Goal: Information Seeking & Learning: Learn about a topic

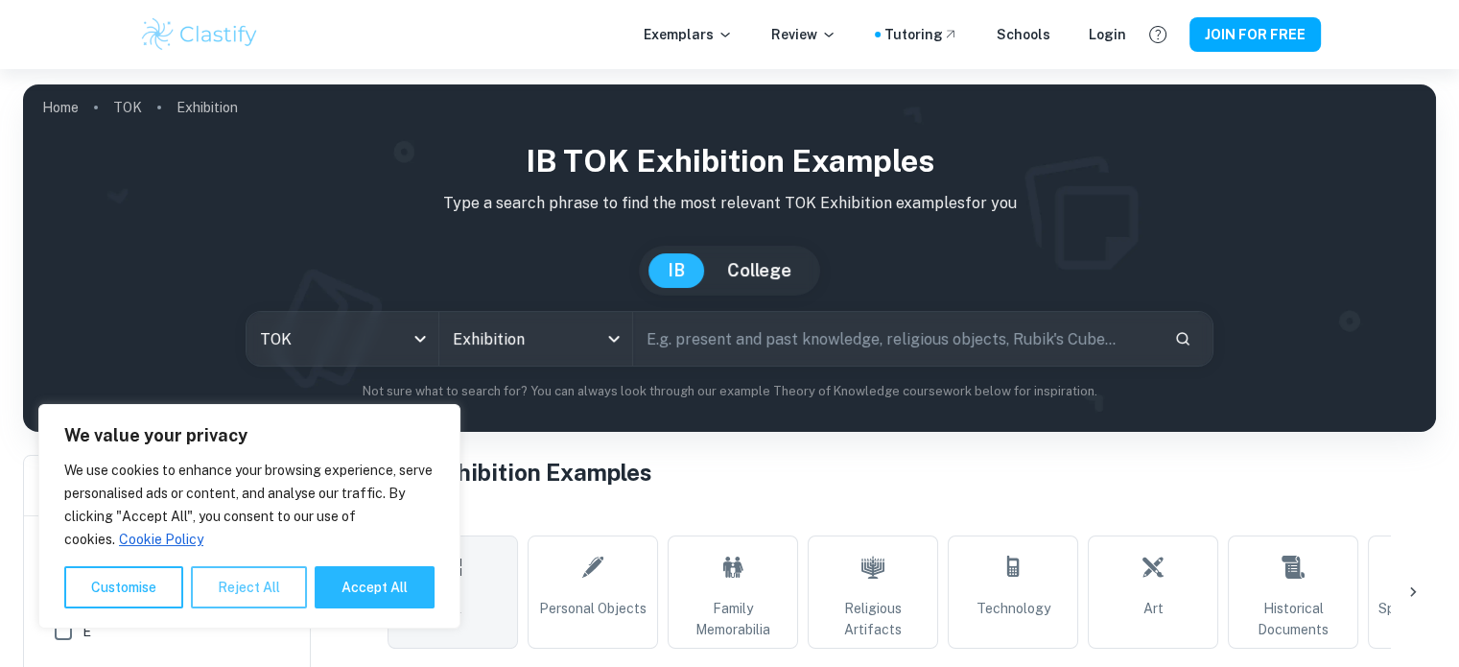
click at [242, 588] on button "Reject All" at bounding box center [249, 587] width 116 height 42
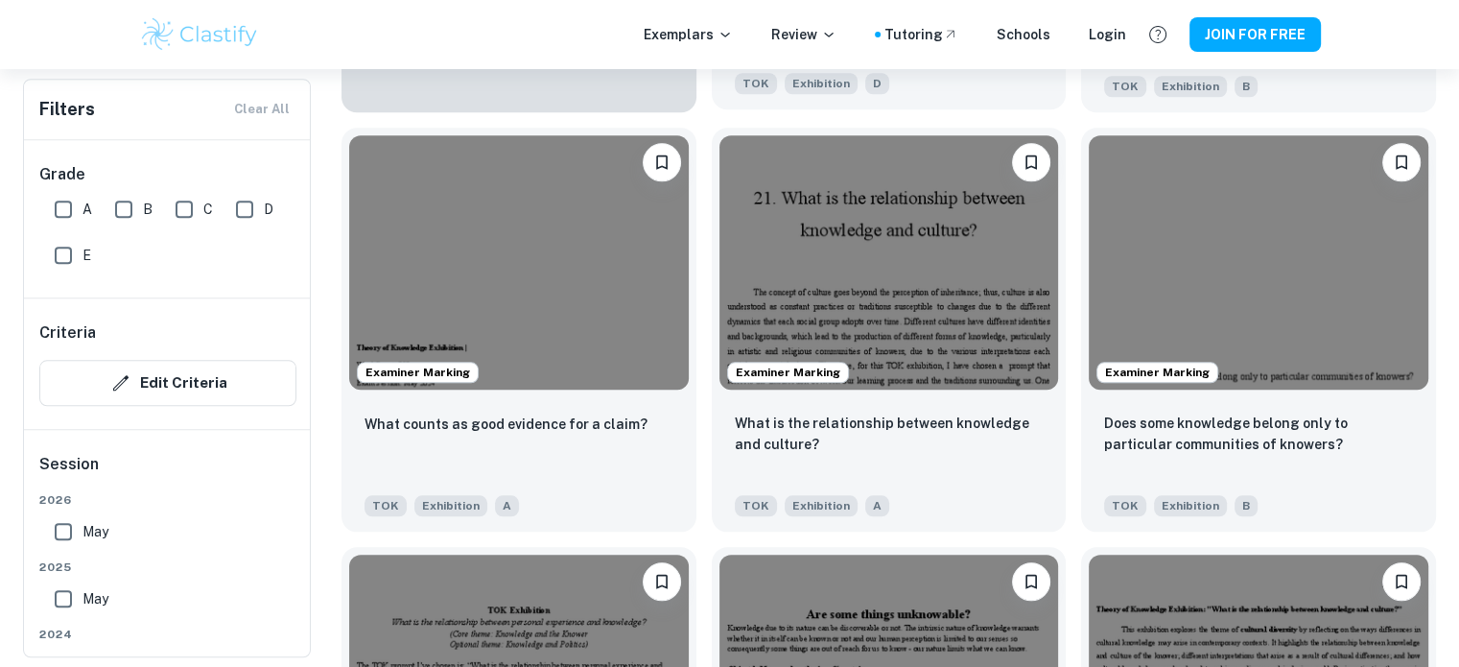
scroll to position [1823, 0]
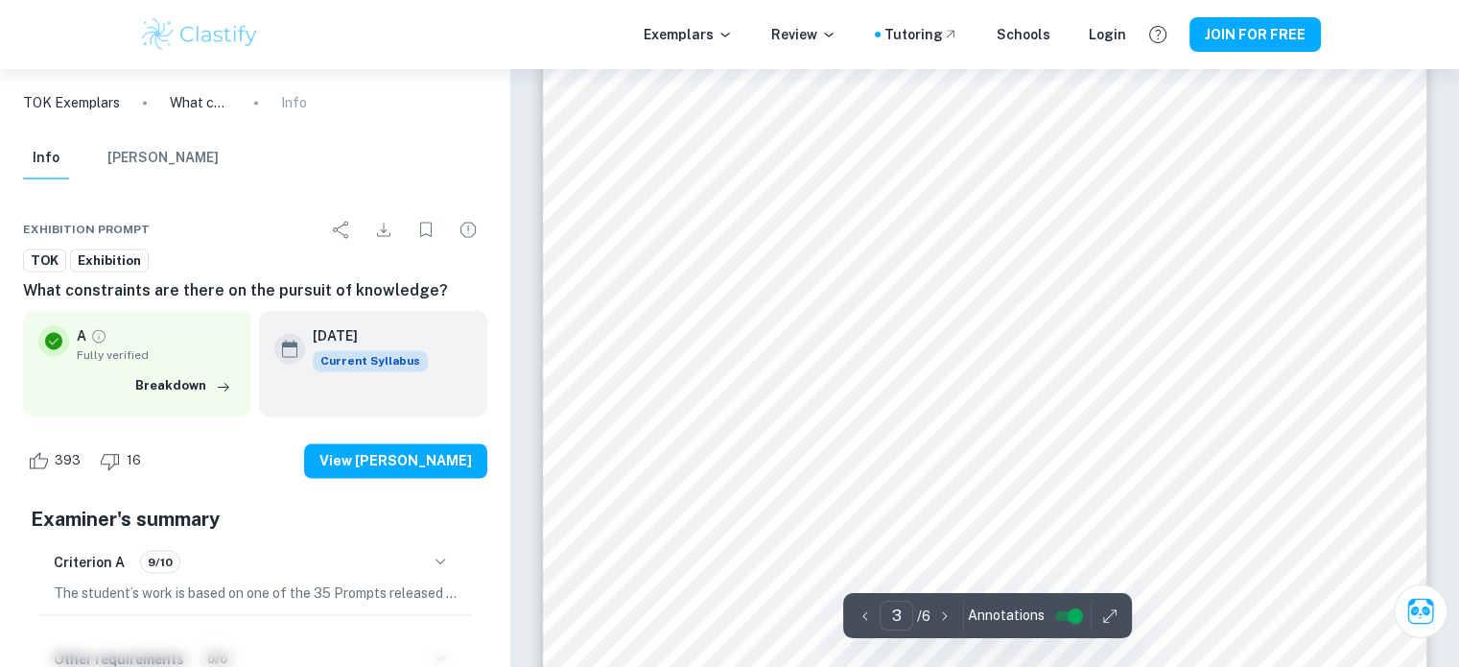
scroll to position [2974, 0]
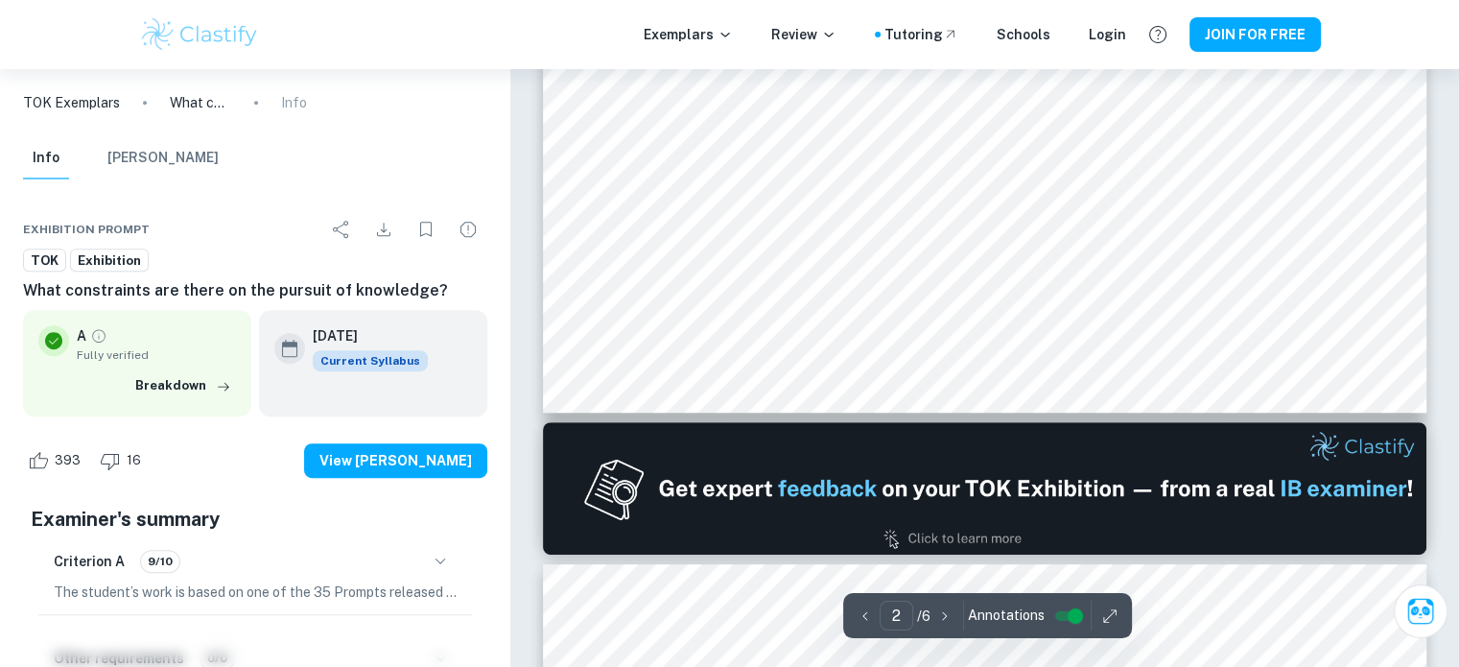
type input "1"
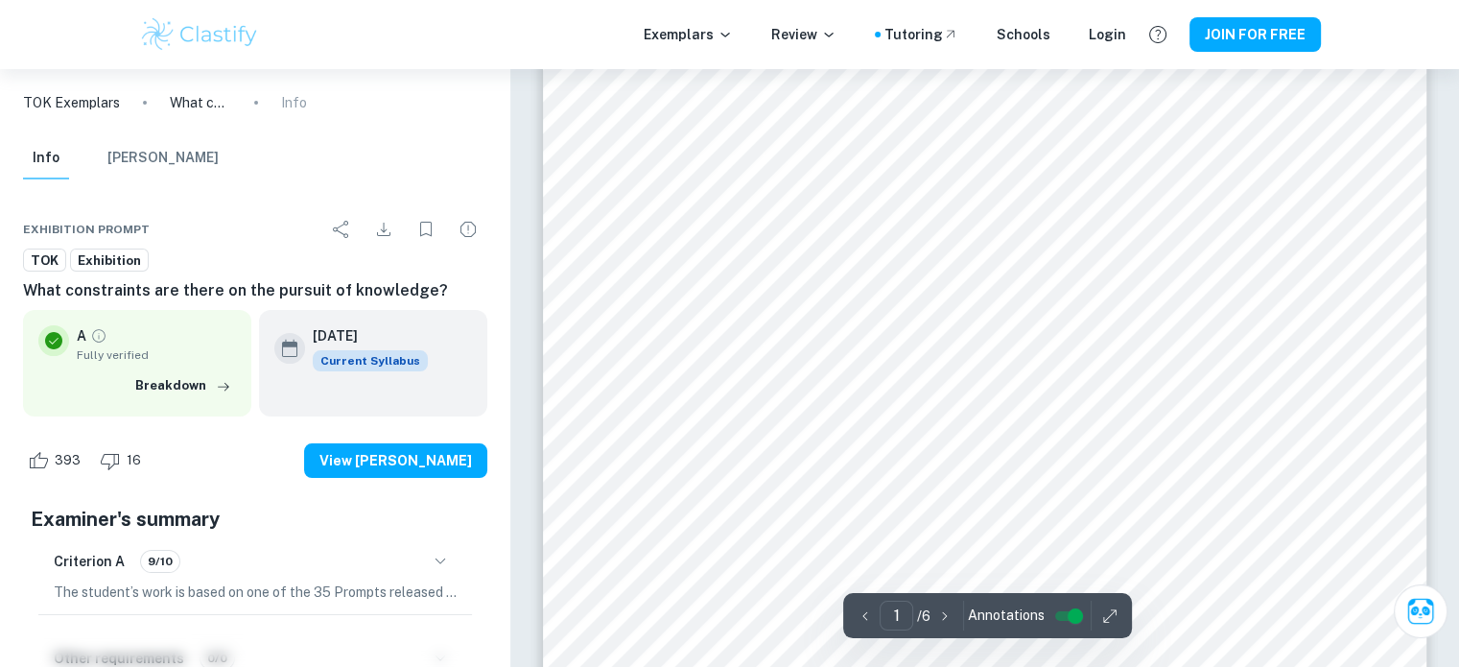
scroll to position [96, 0]
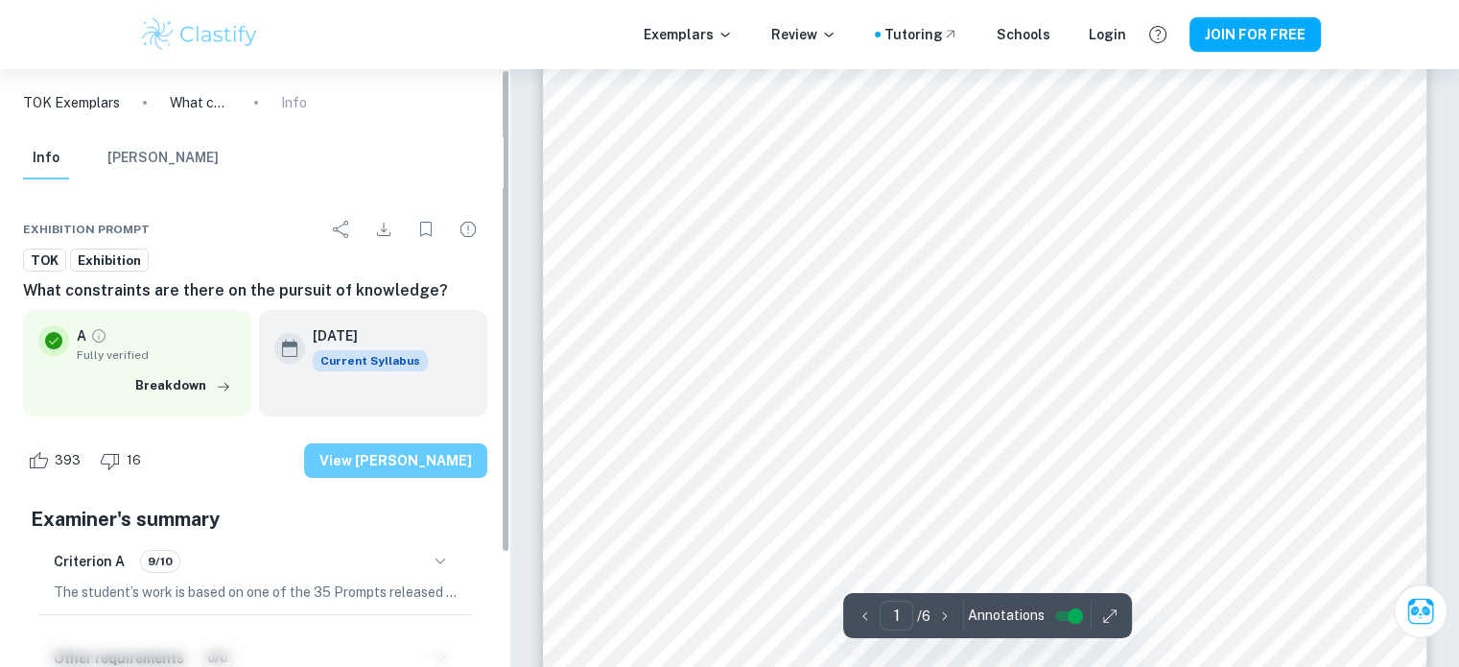
click at [390, 451] on button "View [PERSON_NAME]" at bounding box center [395, 460] width 183 height 35
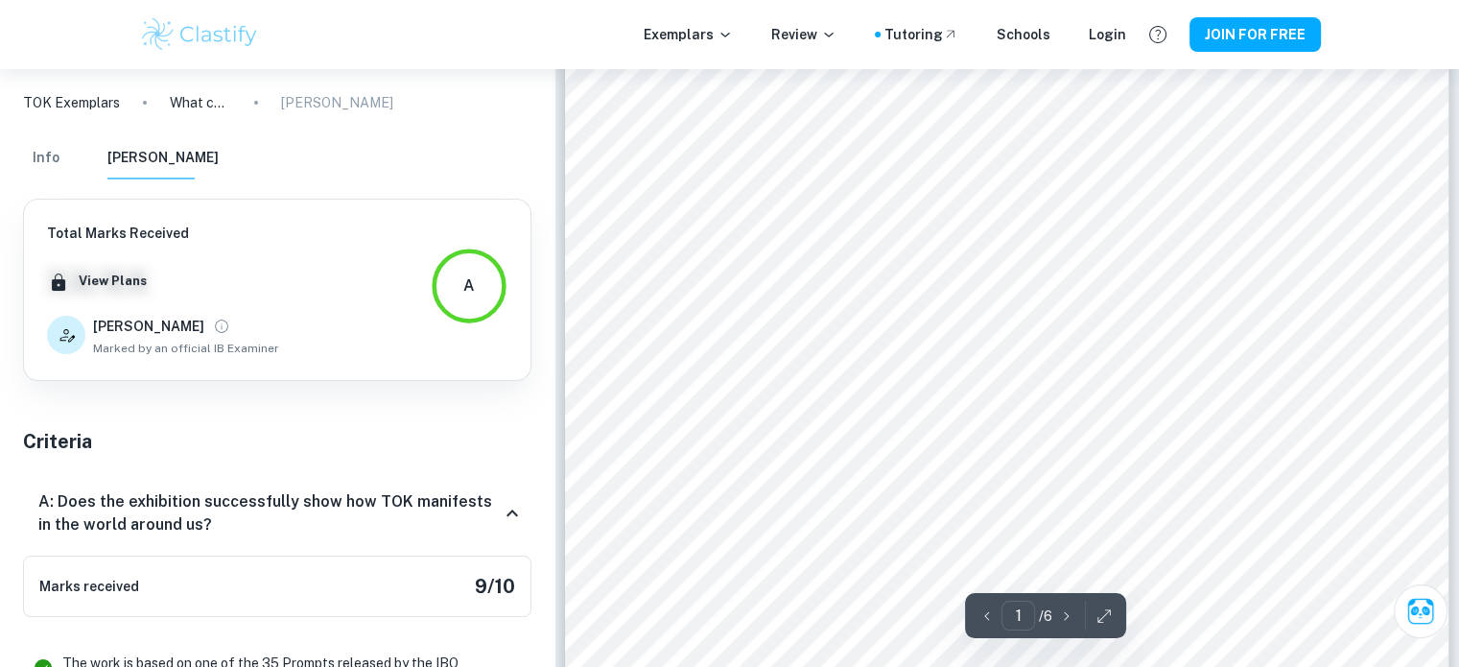
scroll to position [480, 0]
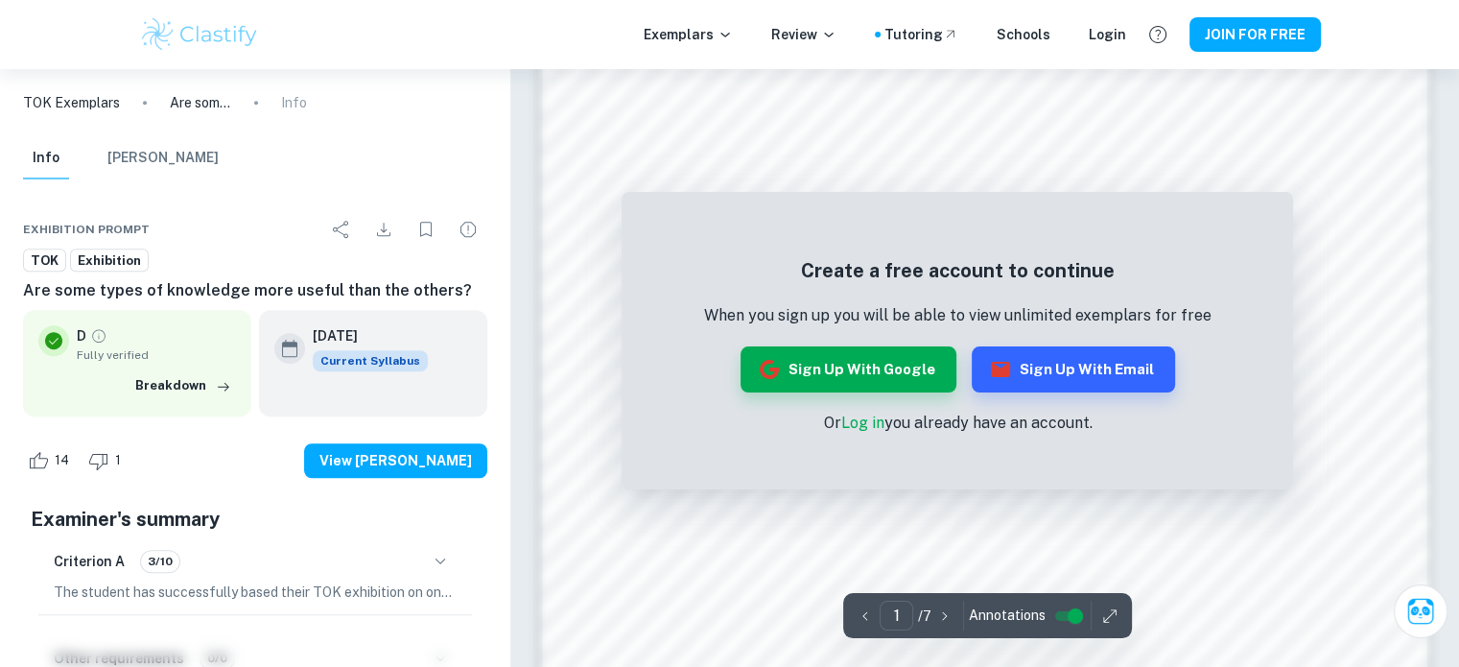
scroll to position [1439, 0]
click at [857, 371] on button "Sign up with Google" at bounding box center [849, 369] width 216 height 46
click at [862, 419] on link "Log in" at bounding box center [861, 423] width 43 height 18
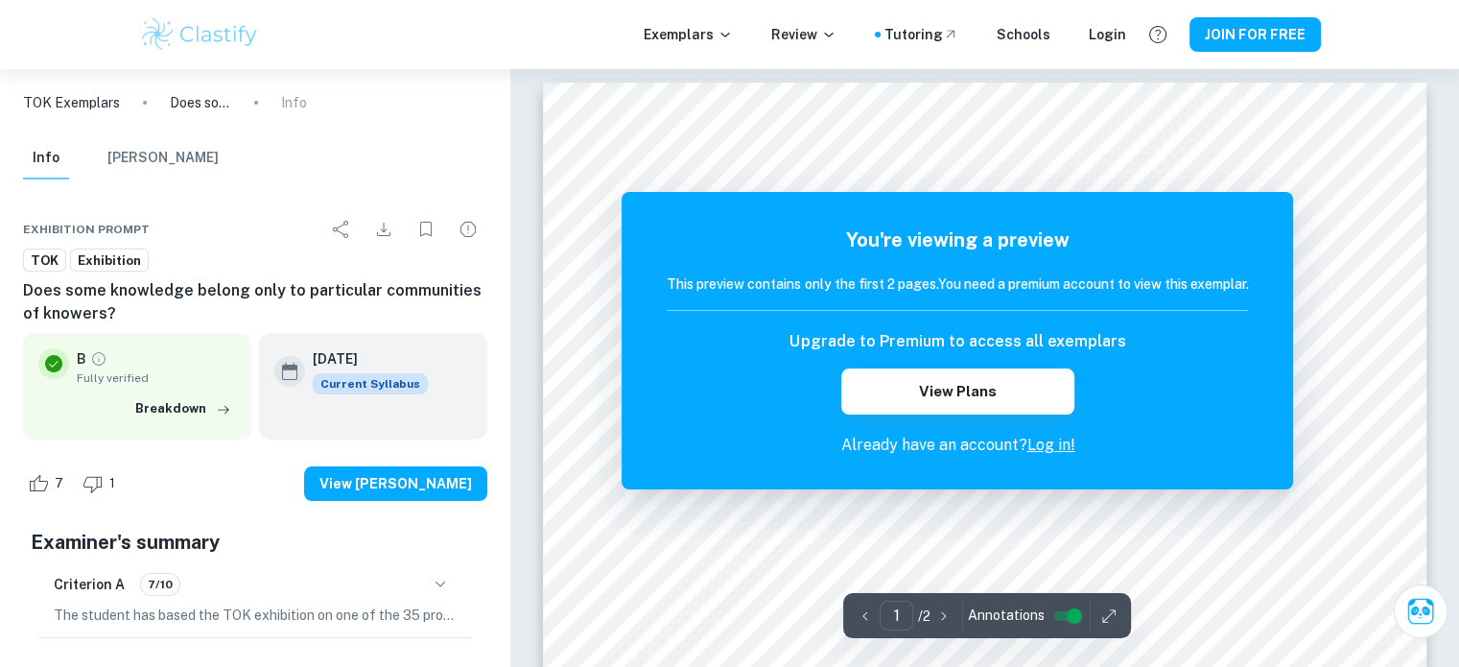
scroll to position [480, 0]
click at [1048, 446] on link "Log in!" at bounding box center [1051, 445] width 48 height 18
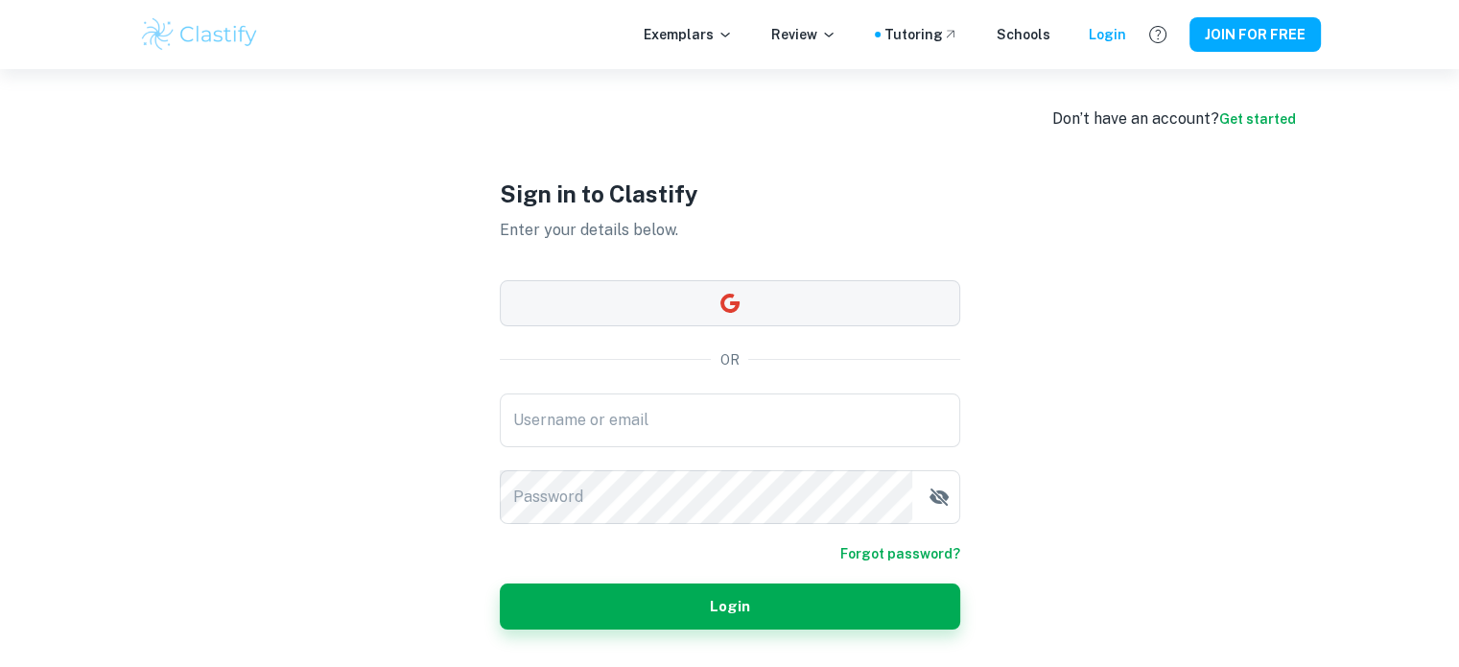
click at [693, 297] on button "button" at bounding box center [730, 303] width 461 height 46
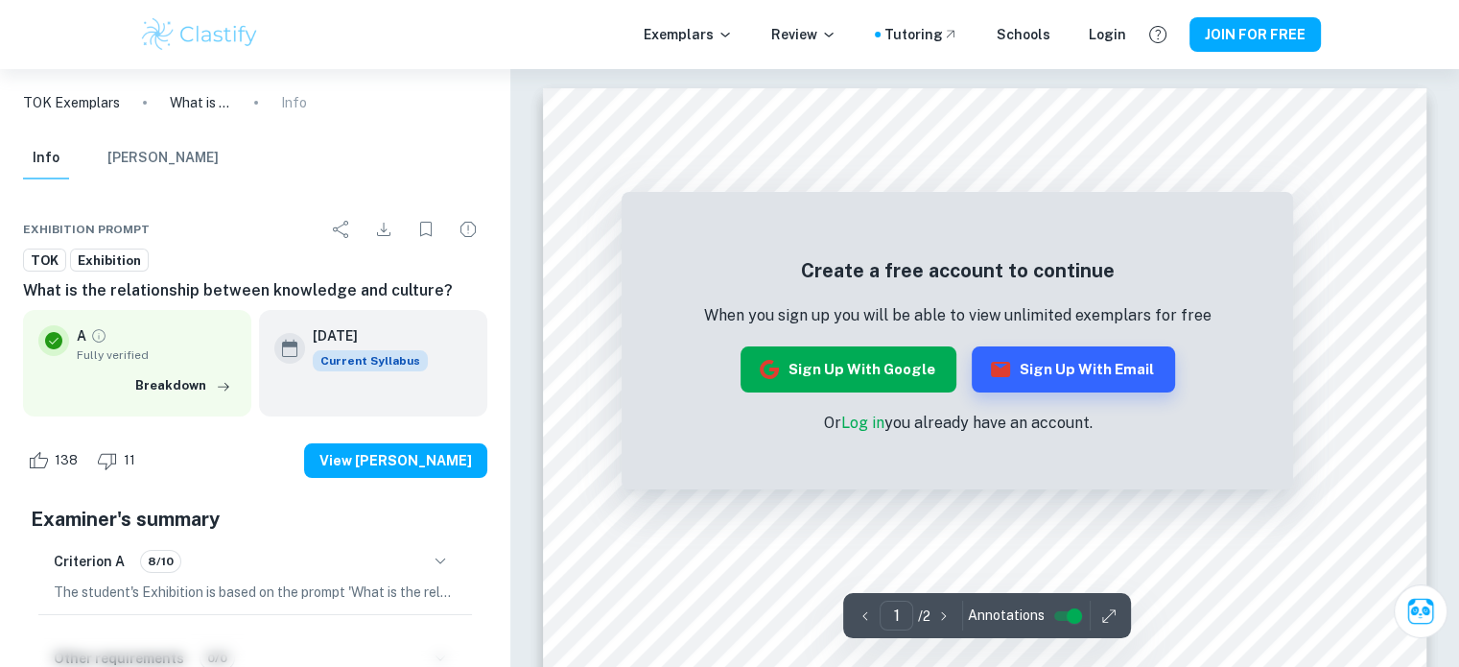
click at [888, 377] on button "Sign up with Google" at bounding box center [849, 369] width 216 height 46
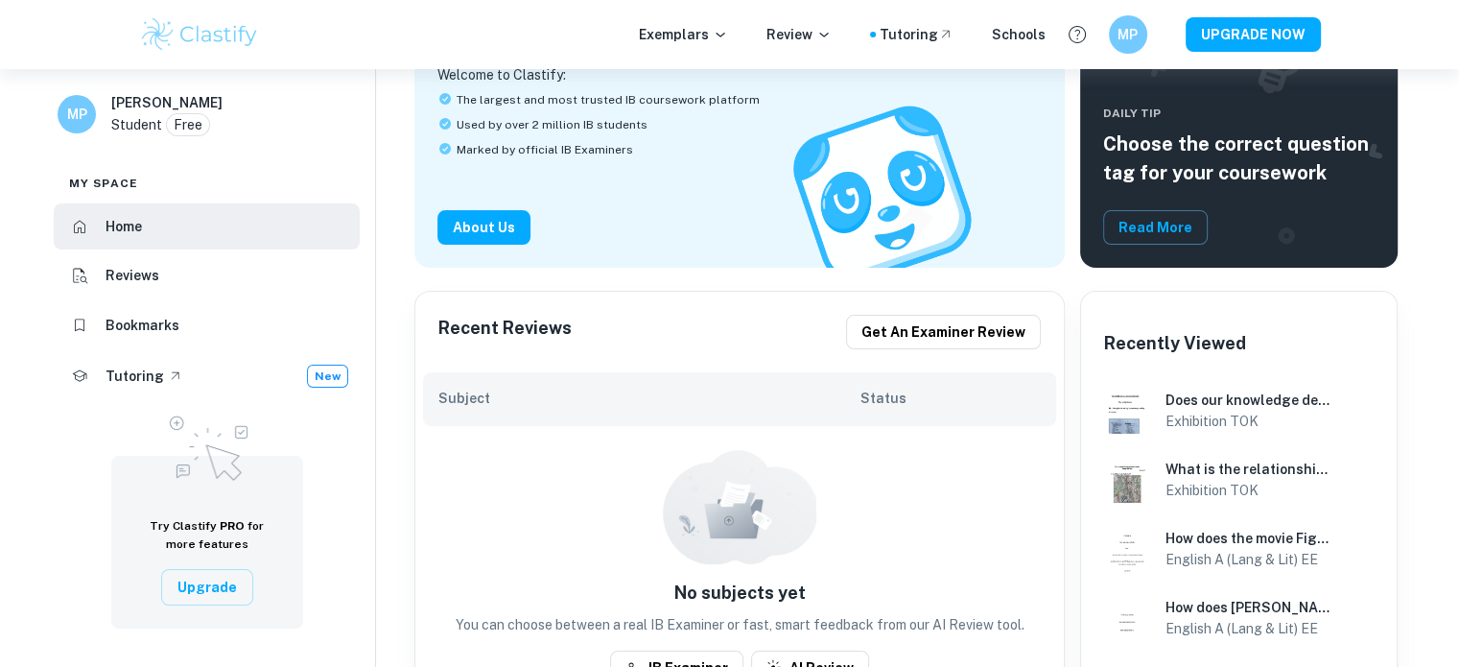
scroll to position [384, 0]
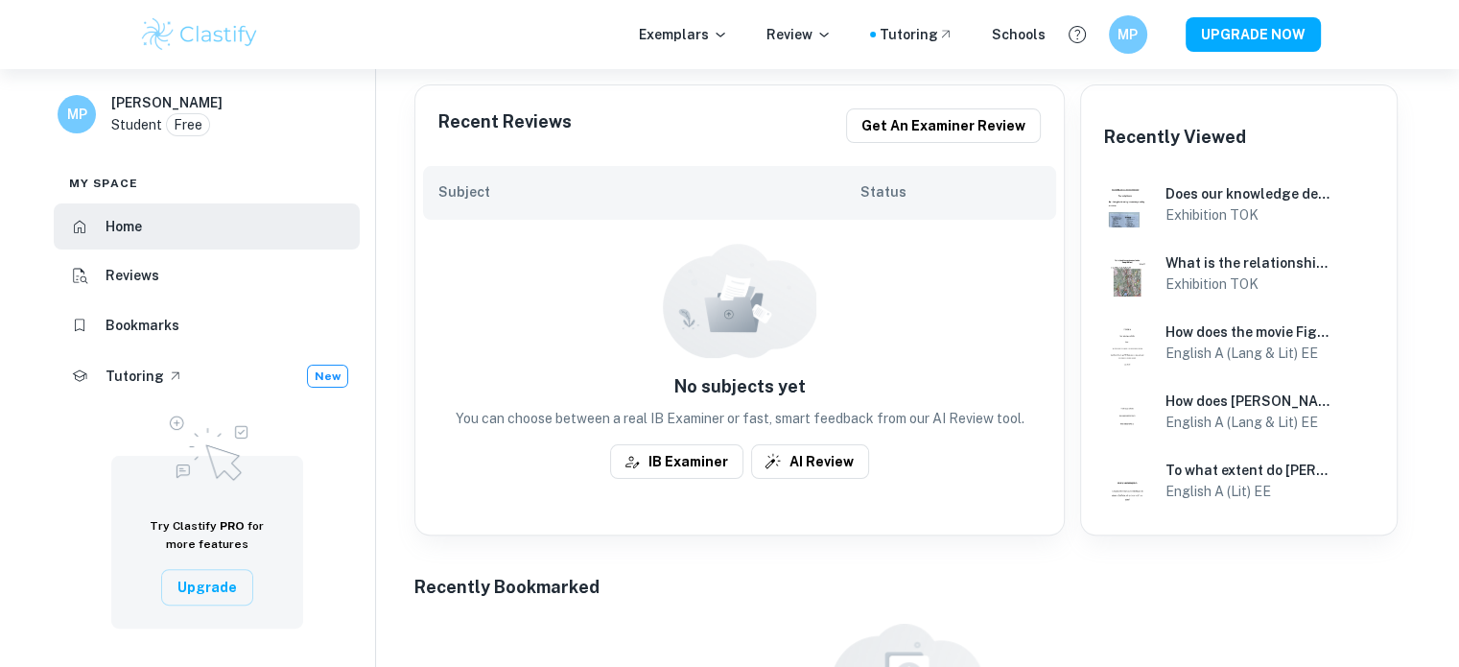
click at [207, 28] on img at bounding box center [200, 34] width 122 height 38
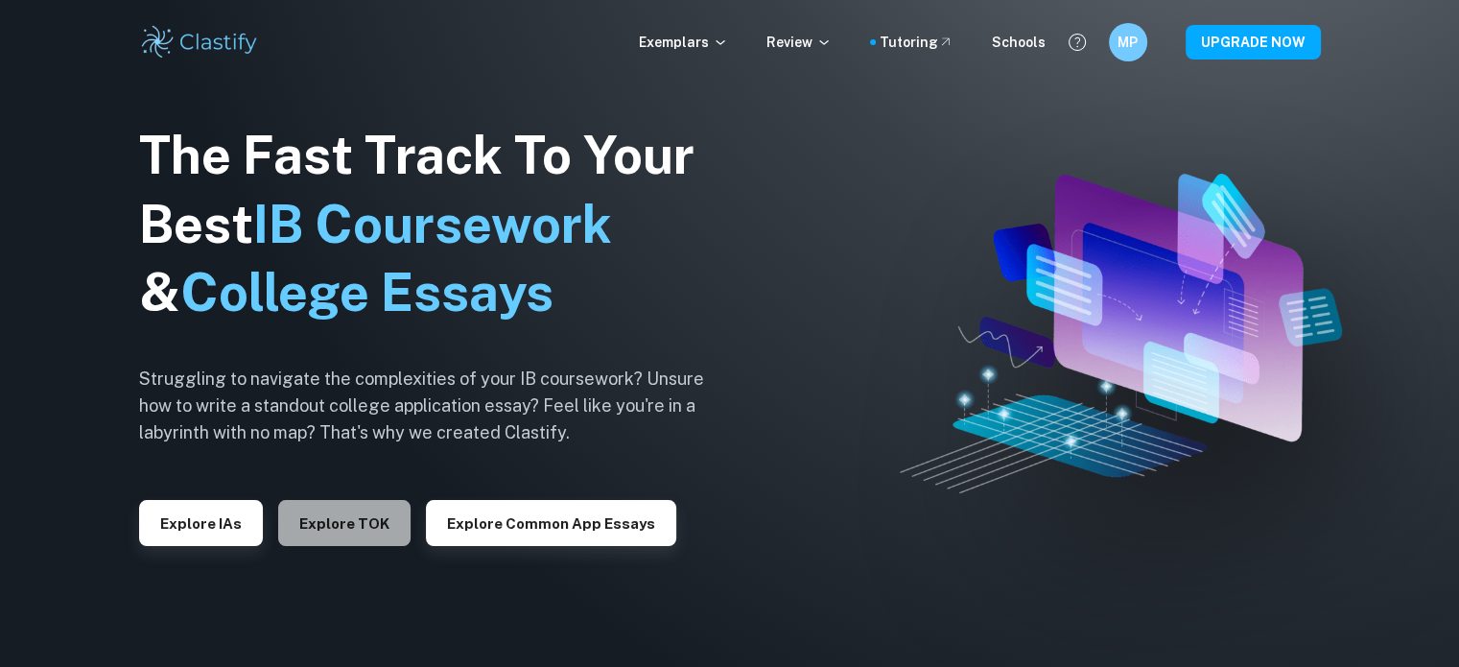
click at [343, 524] on button "Explore TOK" at bounding box center [344, 523] width 132 height 46
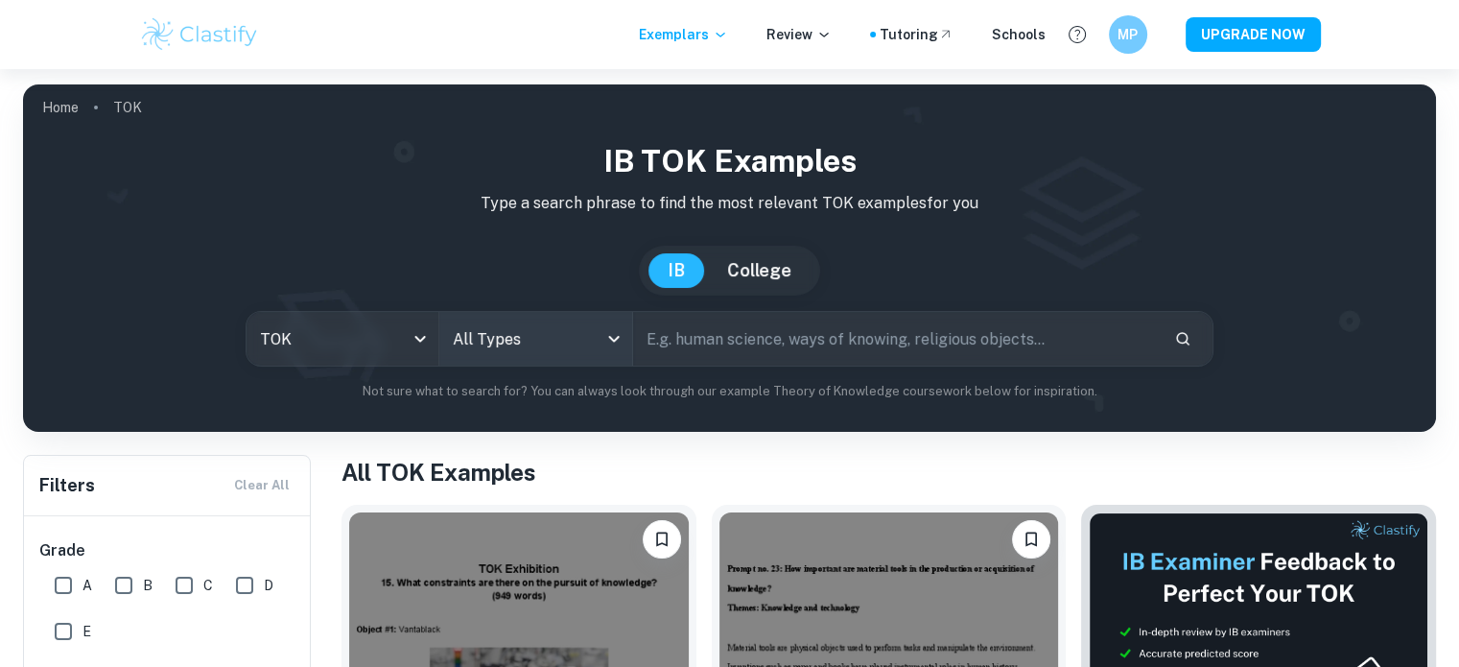
click at [541, 342] on body "We value your privacy We use cookies to enhance your browsing experience, serve…" at bounding box center [729, 402] width 1459 height 667
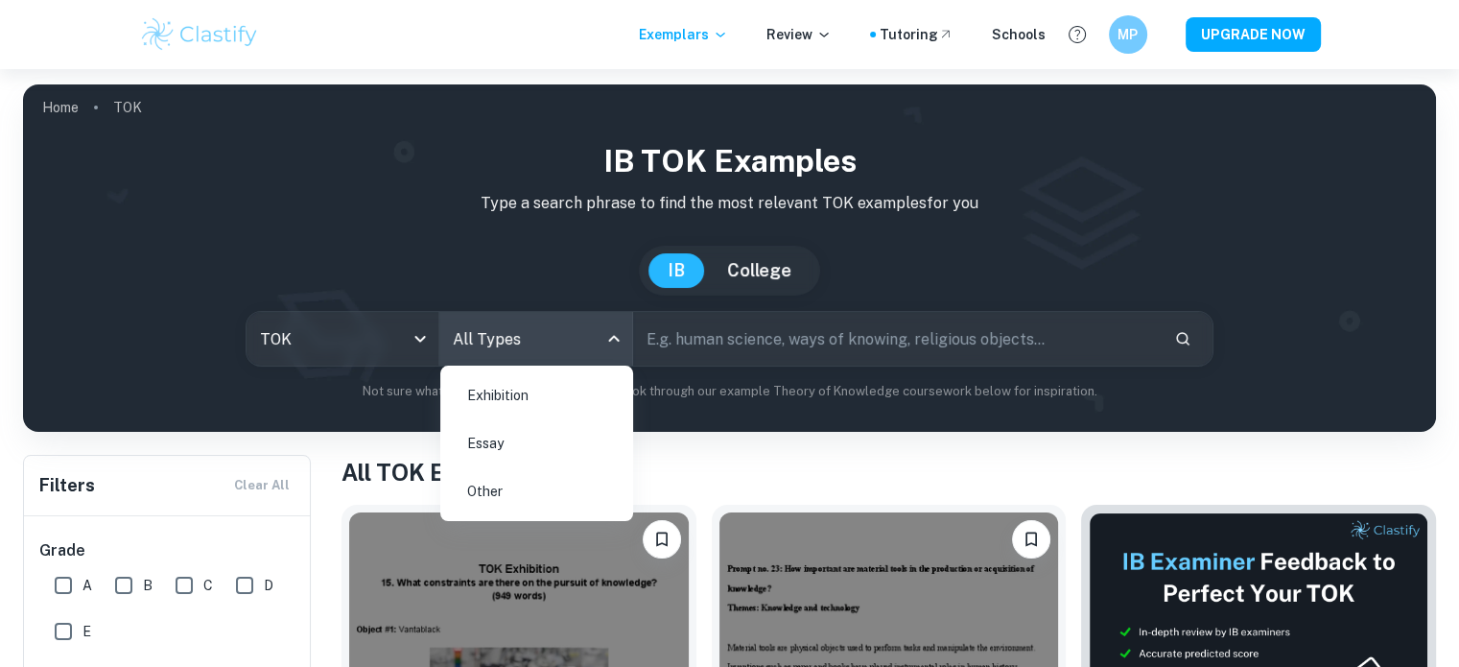
click at [541, 401] on li "Exhibition" at bounding box center [536, 395] width 177 height 44
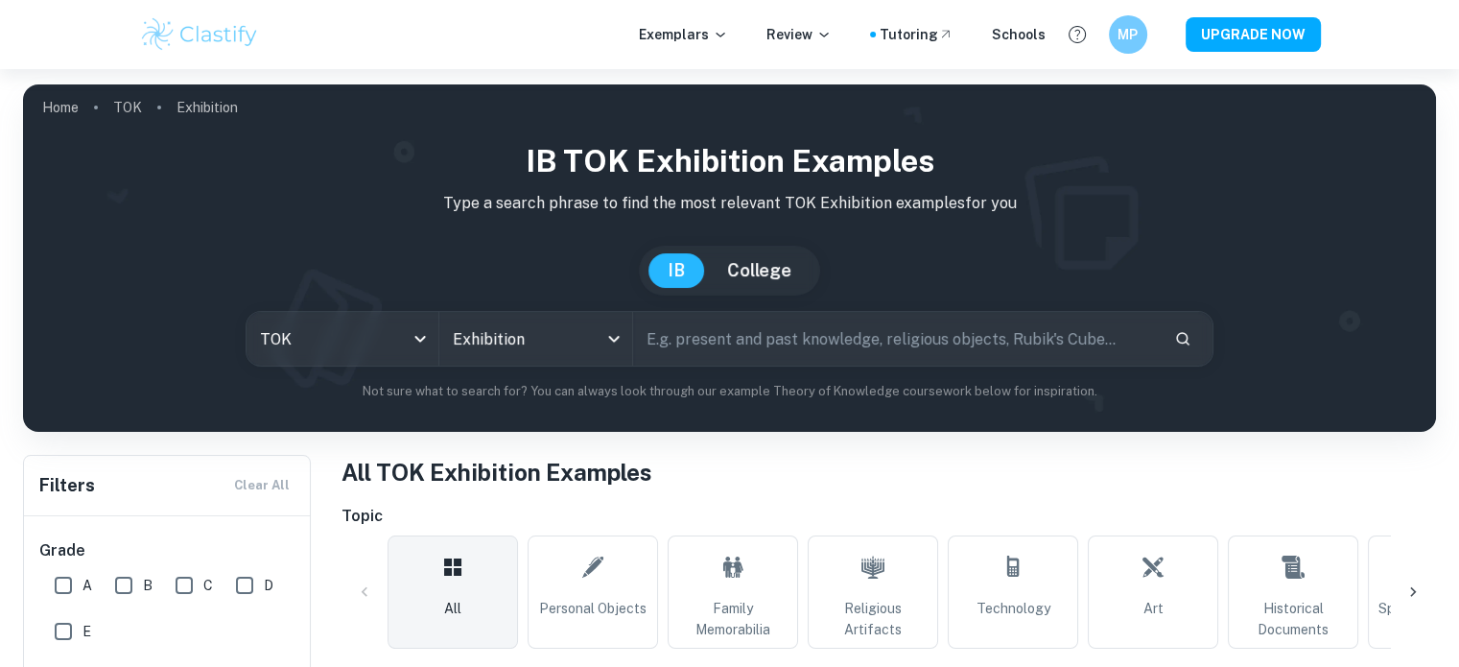
scroll to position [384, 0]
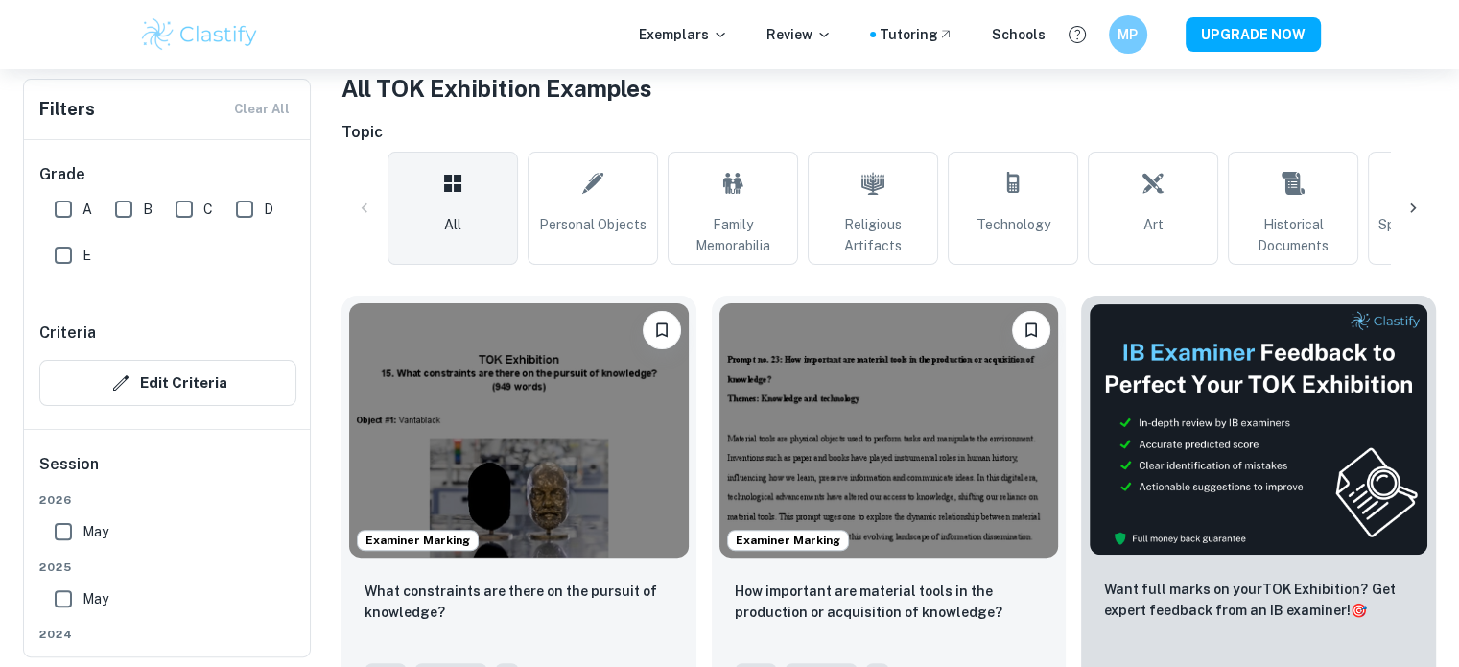
click at [1413, 211] on icon at bounding box center [1413, 208] width 19 height 19
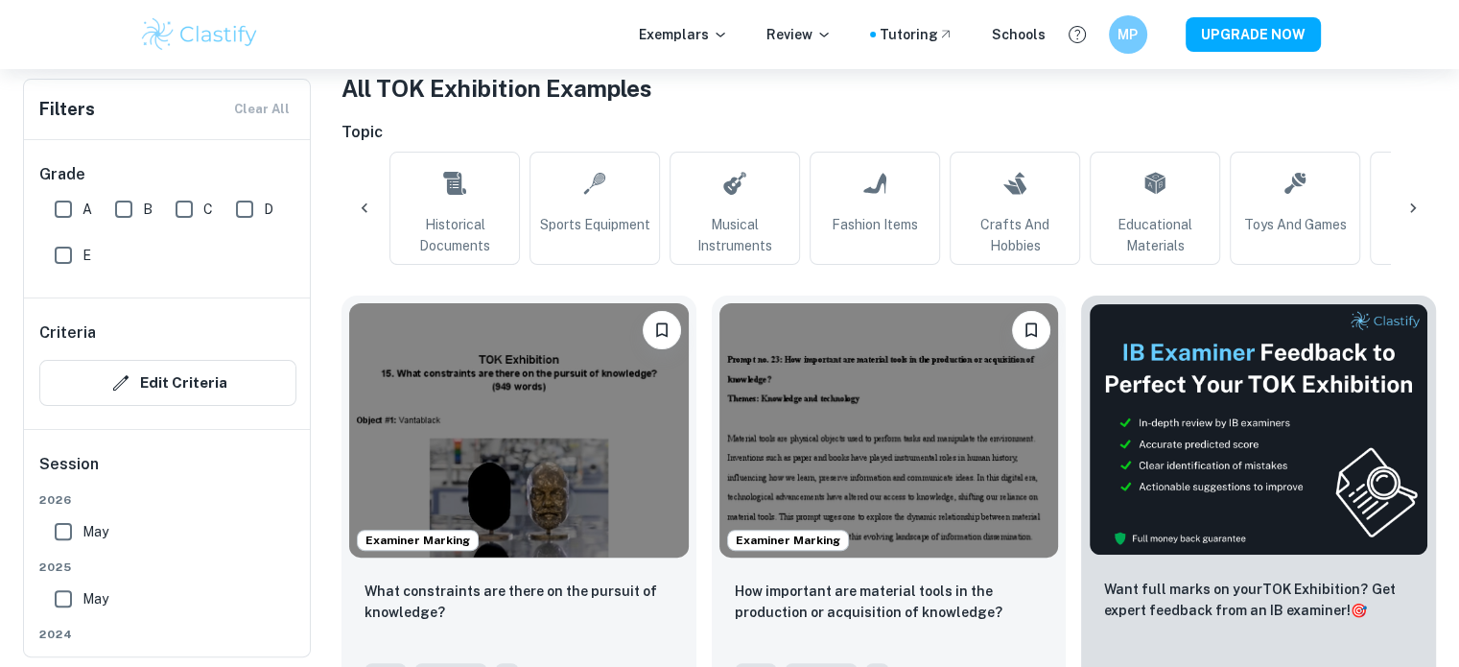
scroll to position [0, 900]
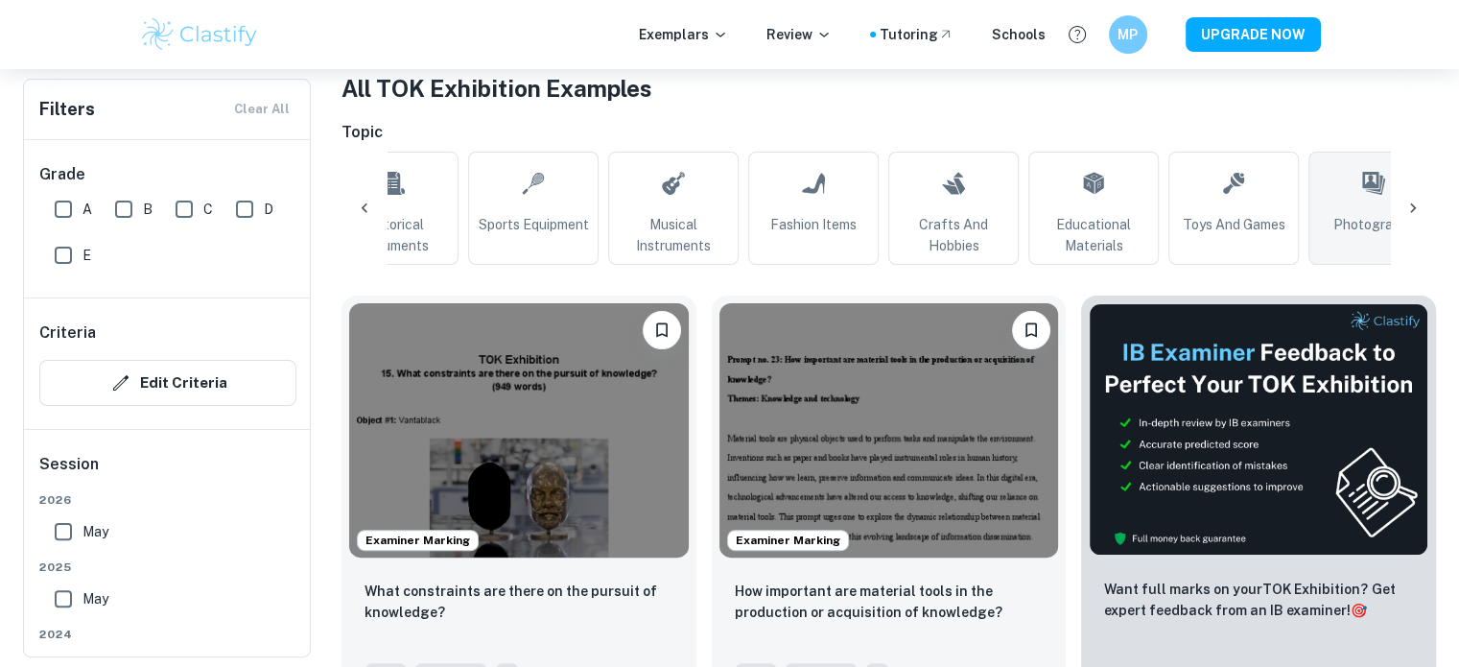
click at [1316, 226] on link "Photographs" at bounding box center [1374, 208] width 130 height 113
type input "Photographs"
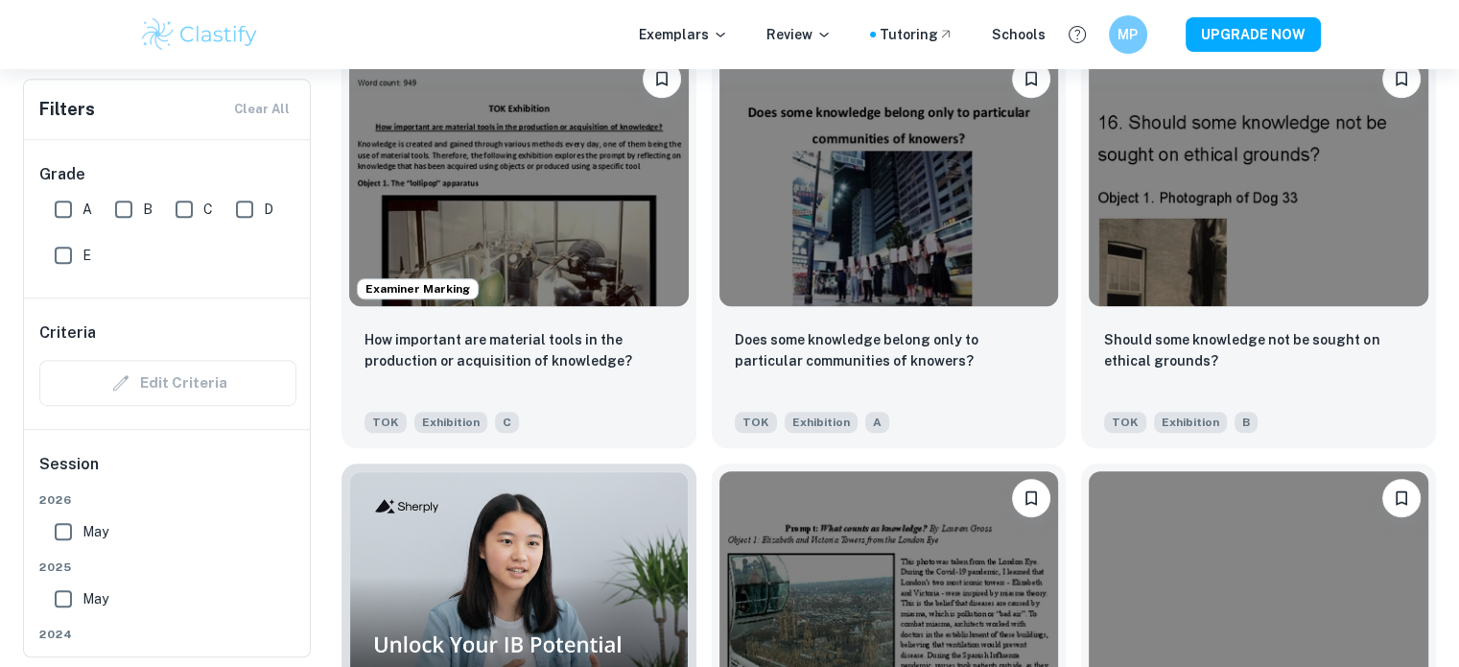
scroll to position [1055, 0]
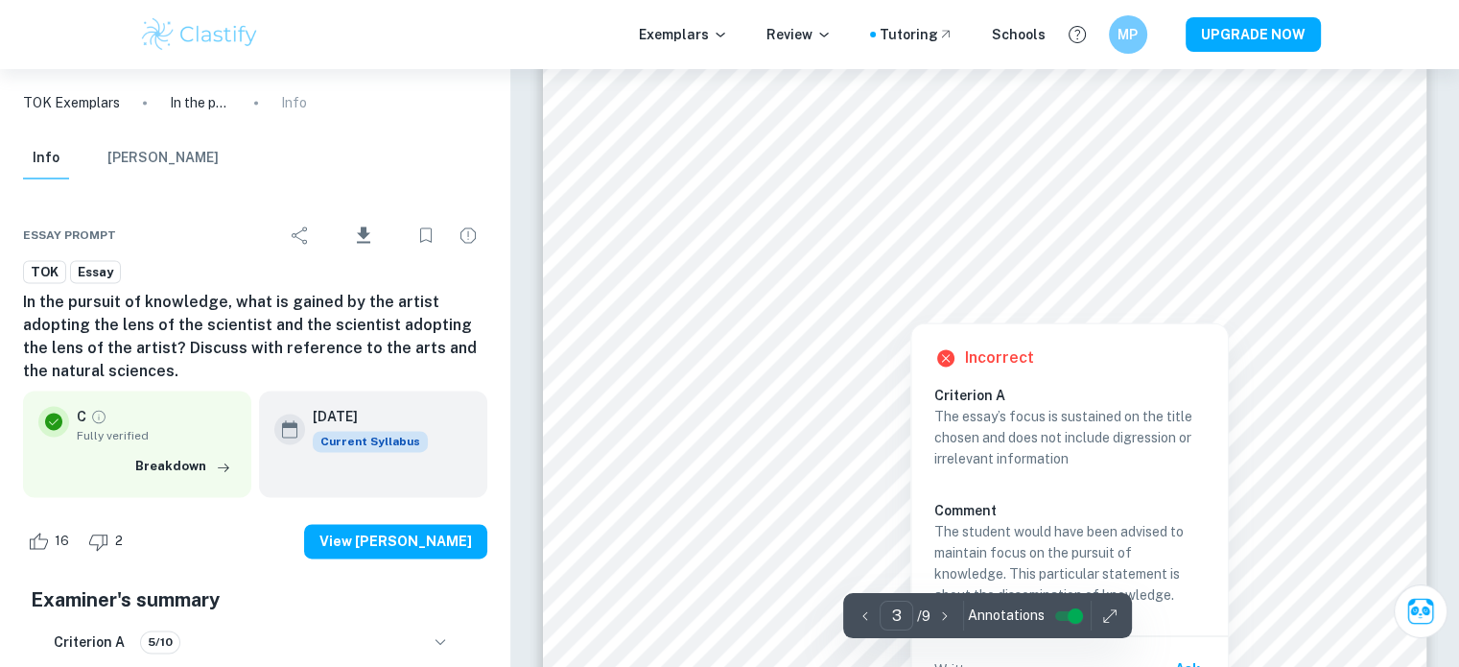
scroll to position [2878, 0]
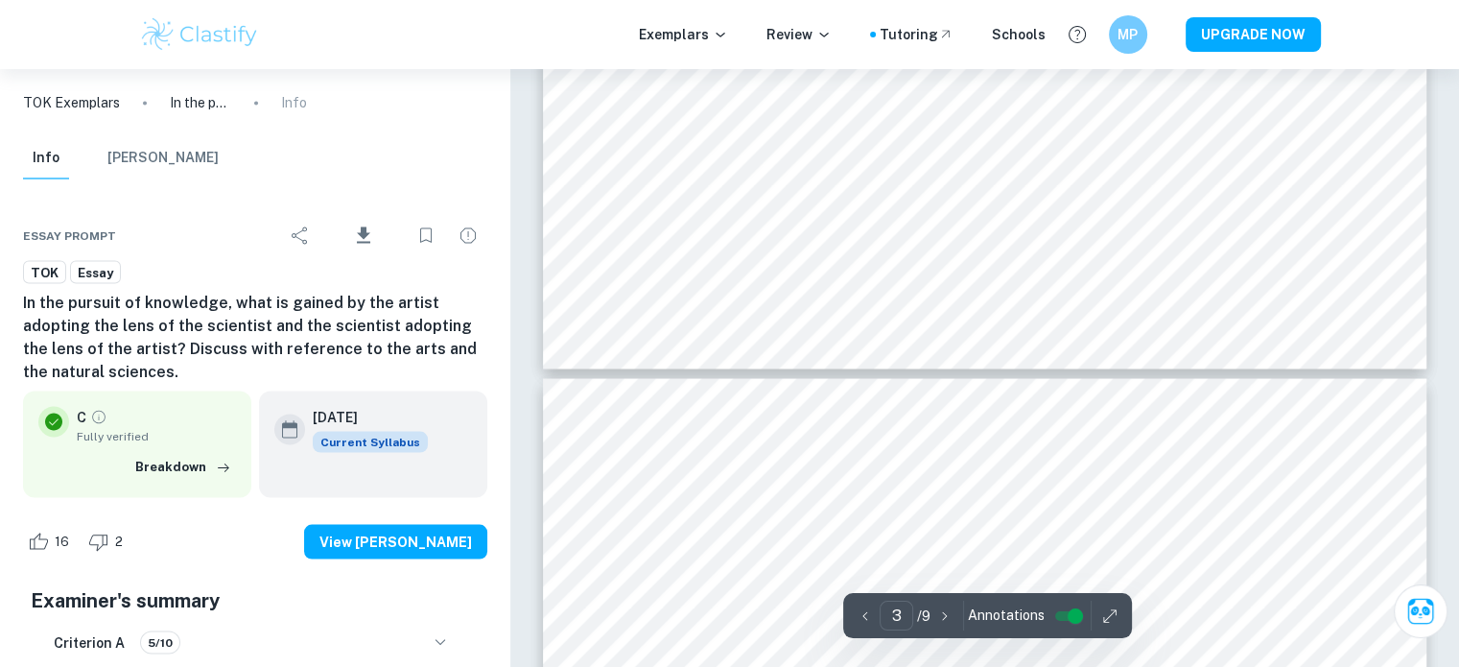
type input "4"
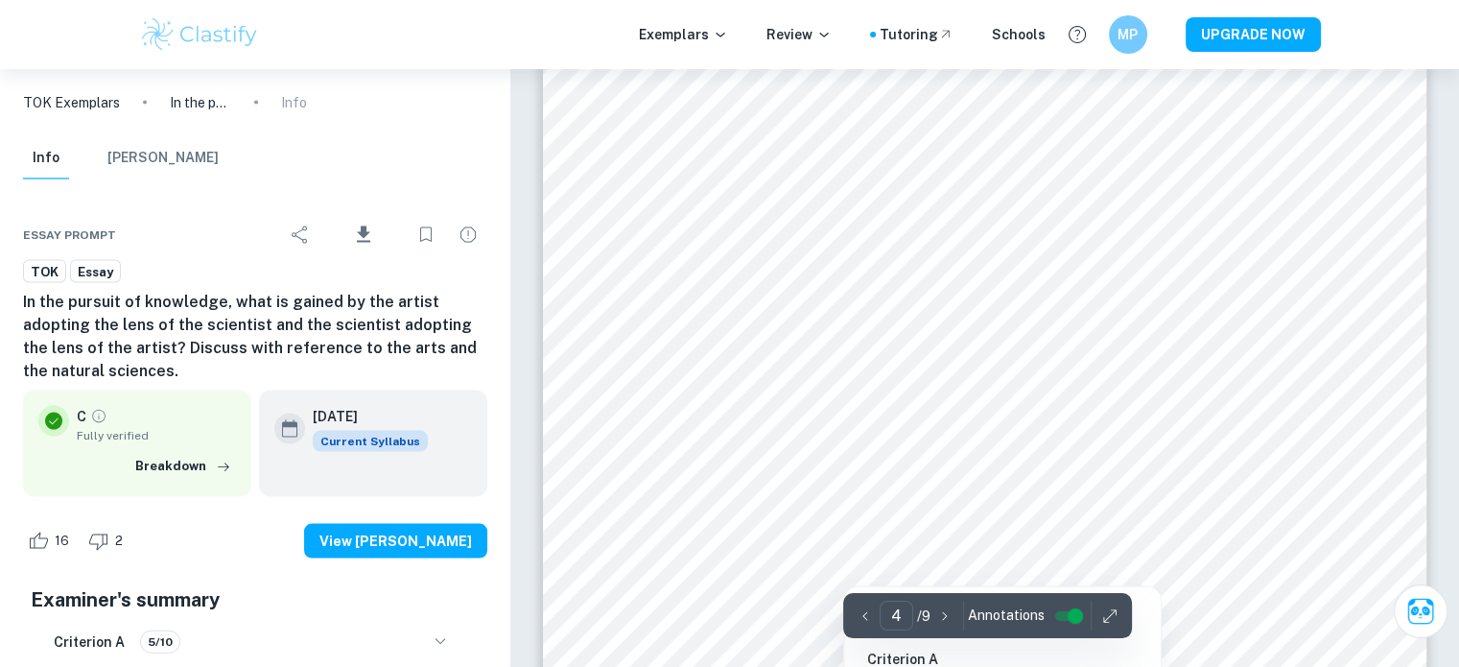
click at [1012, 245] on div at bounding box center [979, 253] width 664 height 62
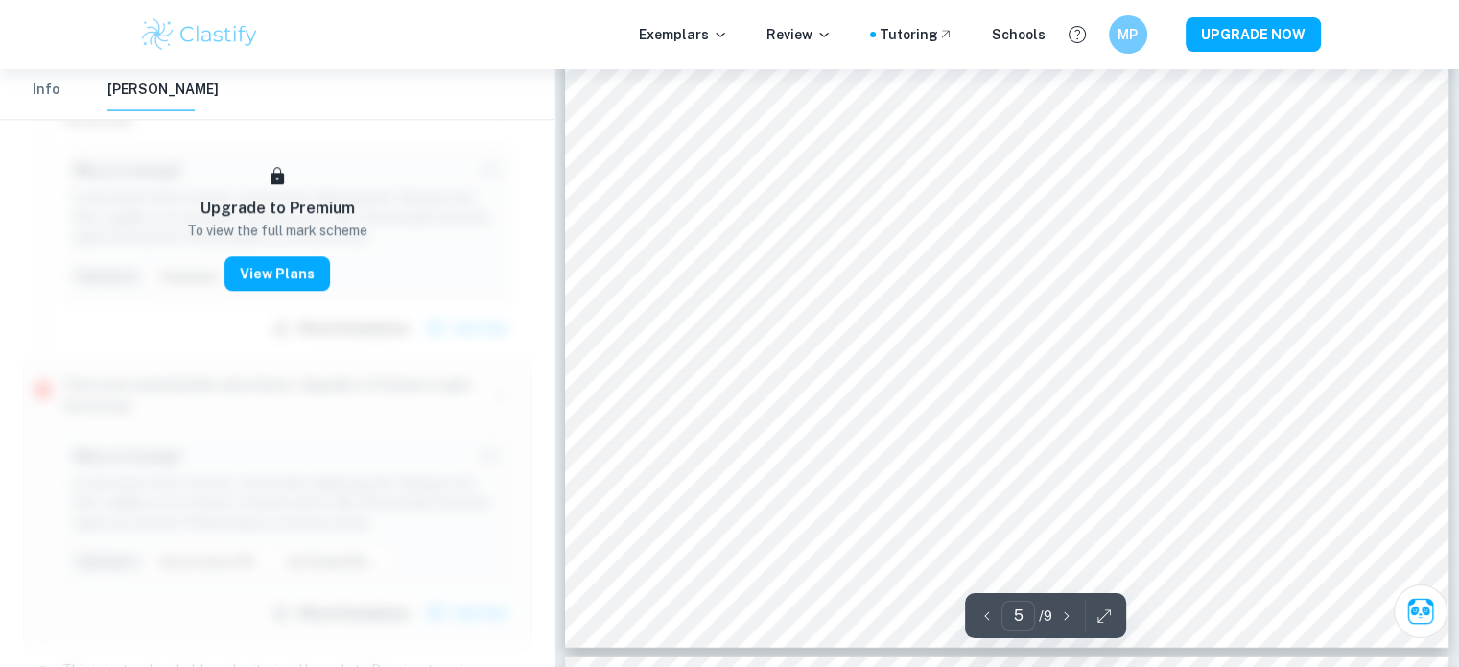
scroll to position [5085, 0]
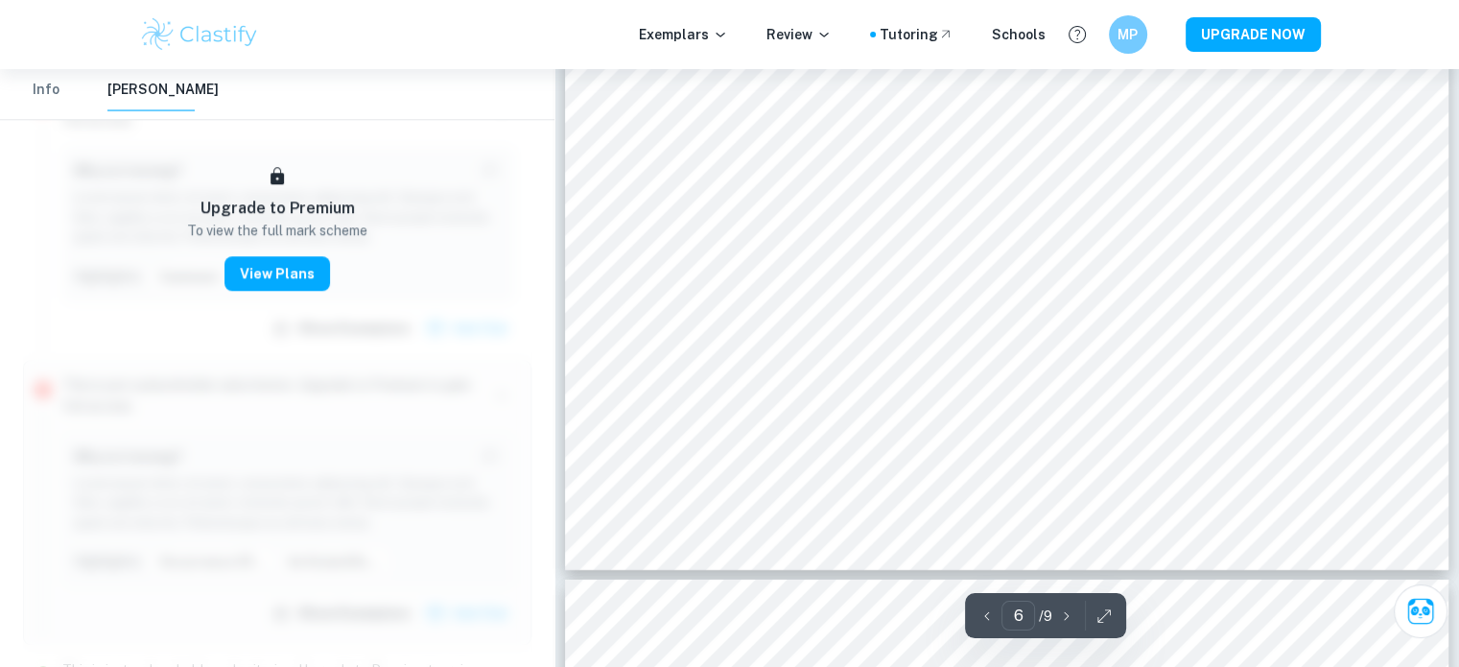
type input "7"
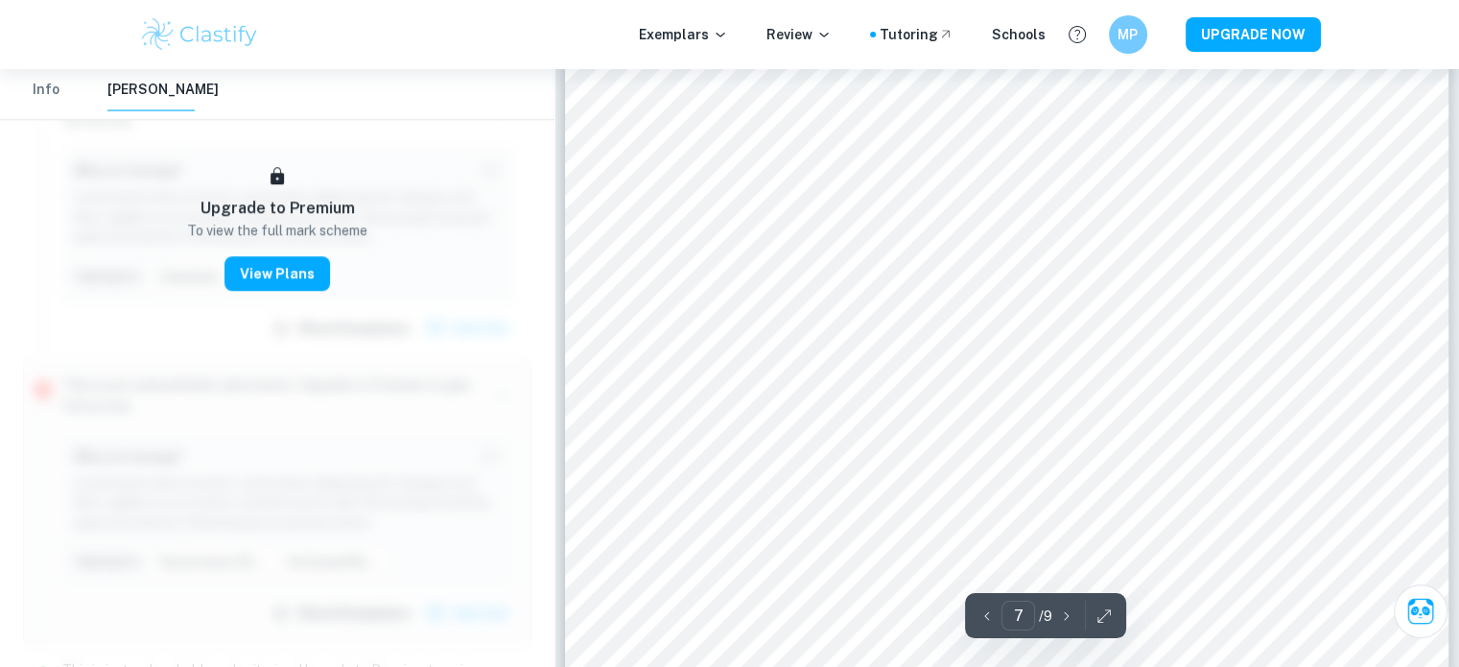
scroll to position [7004, 0]
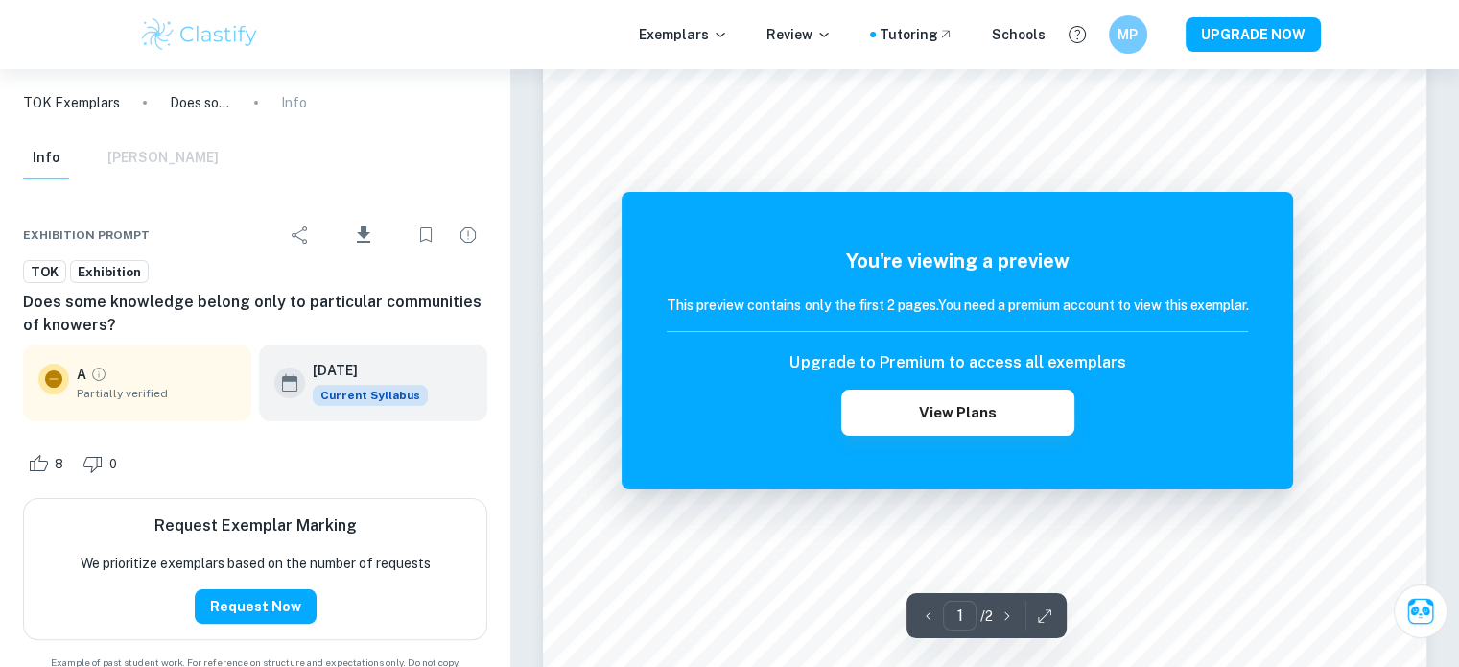
scroll to position [384, 0]
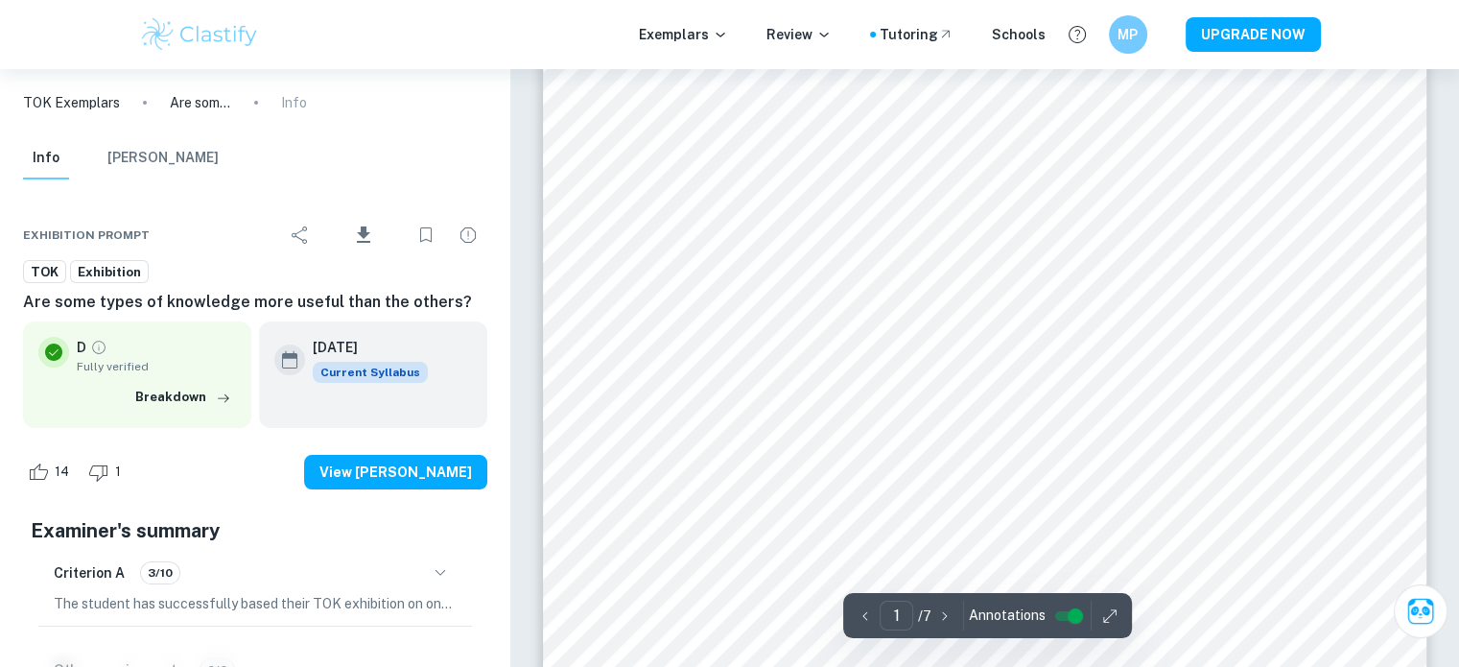
scroll to position [288, 0]
click at [443, 569] on icon "button" at bounding box center [440, 572] width 23 height 23
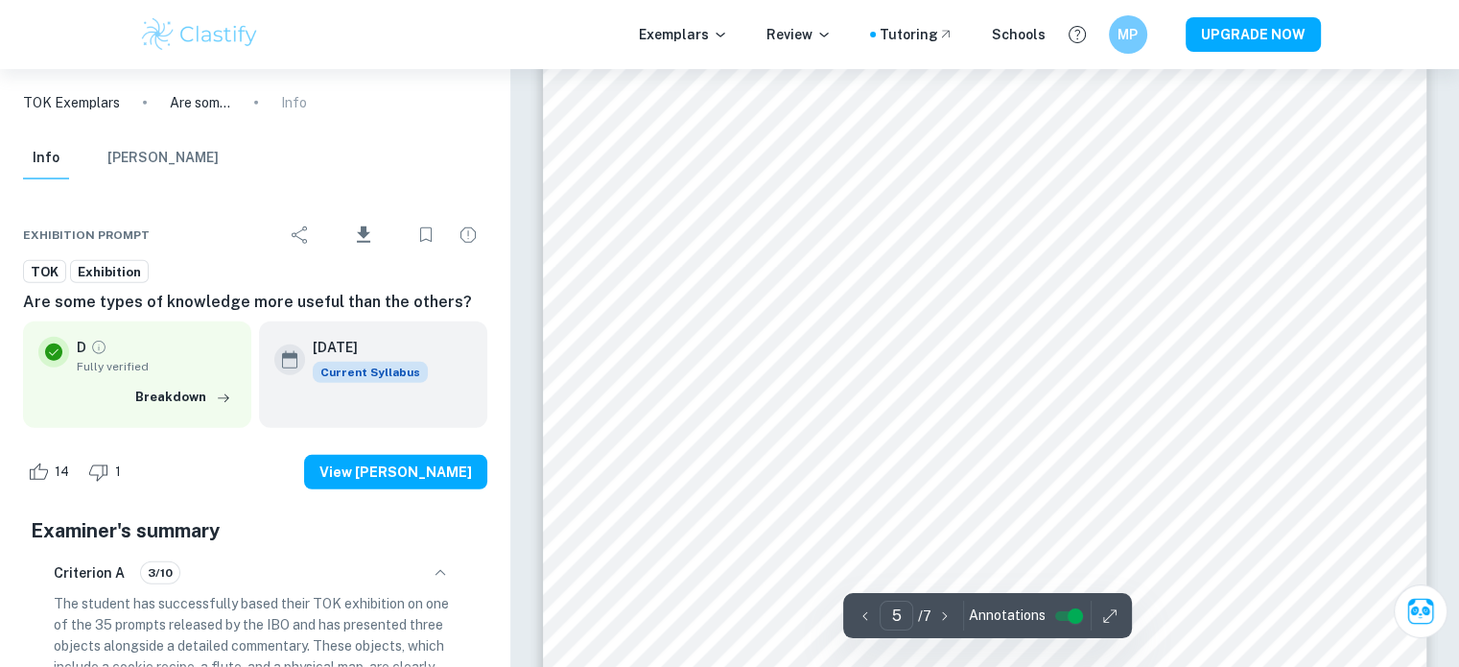
scroll to position [5469, 0]
type input "6"
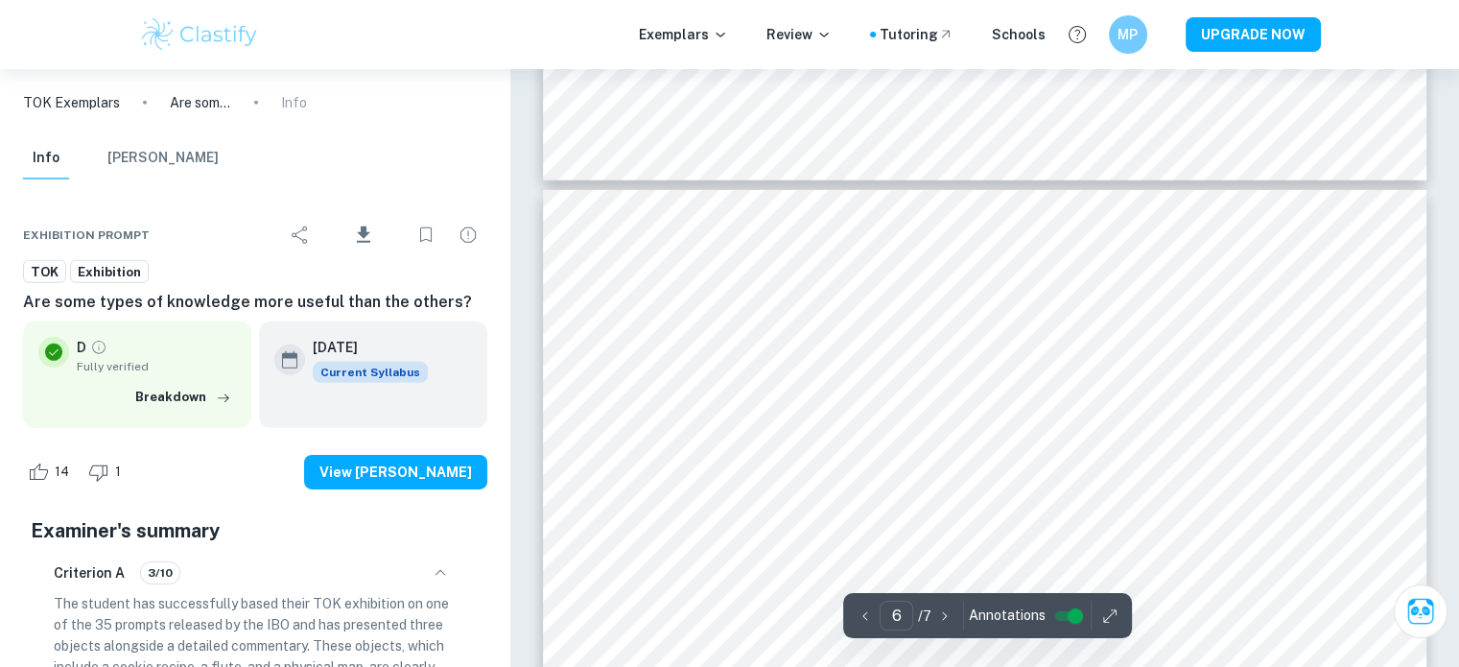
scroll to position [6140, 0]
